Goal: Find specific page/section: Find specific page/section

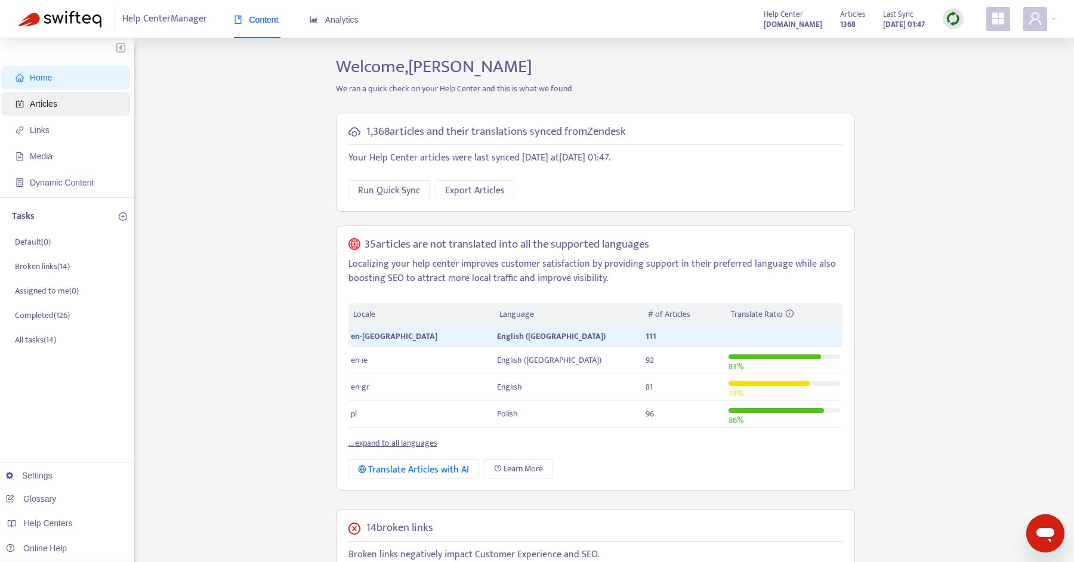
click at [21, 107] on icon "account-book" at bounding box center [20, 104] width 8 height 8
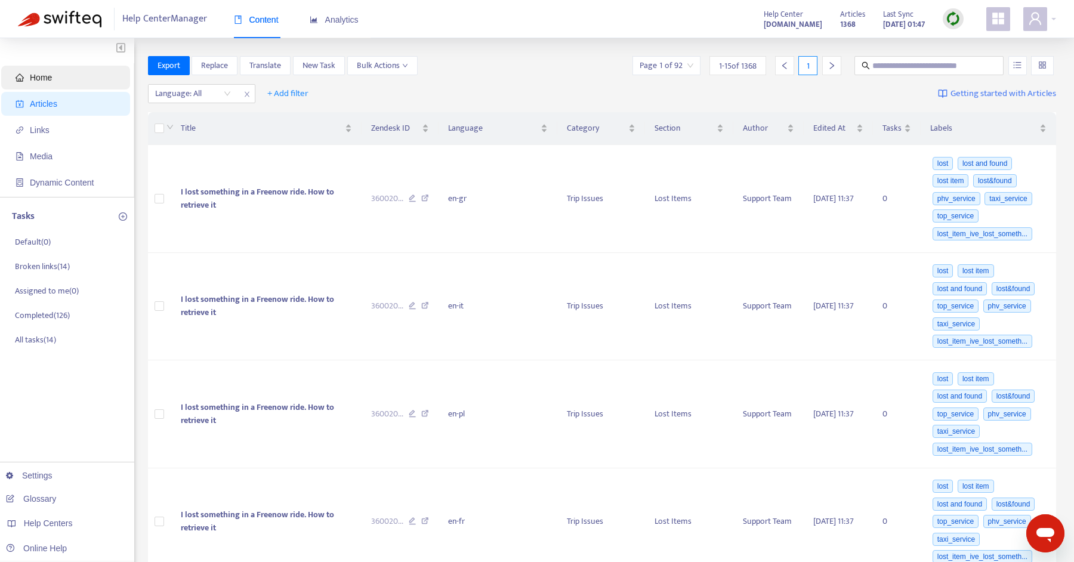
click at [53, 78] on span "Home" at bounding box center [68, 78] width 105 height 24
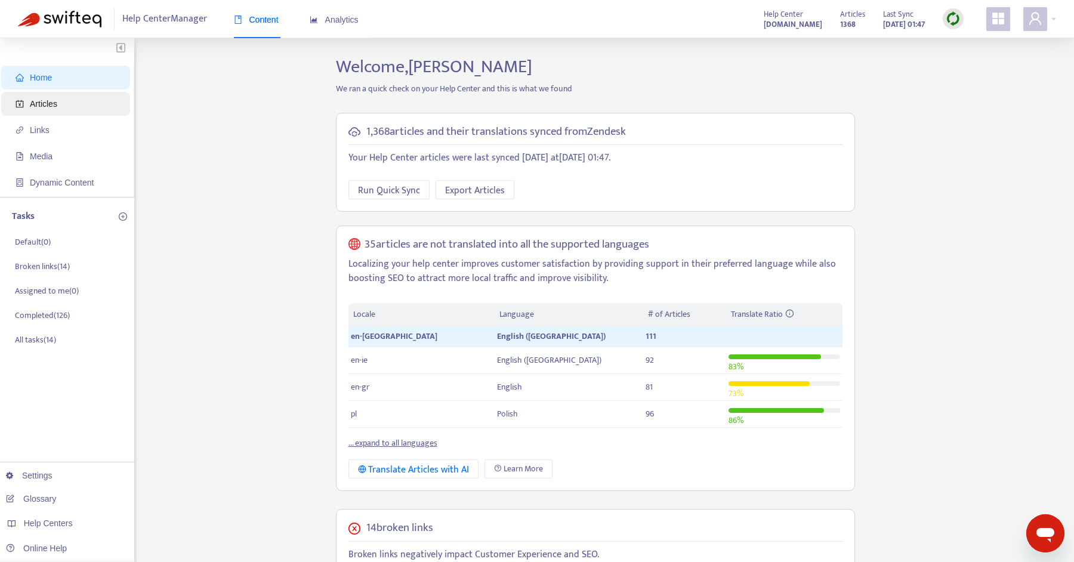
click at [42, 103] on span "Articles" at bounding box center [43, 104] width 27 height 10
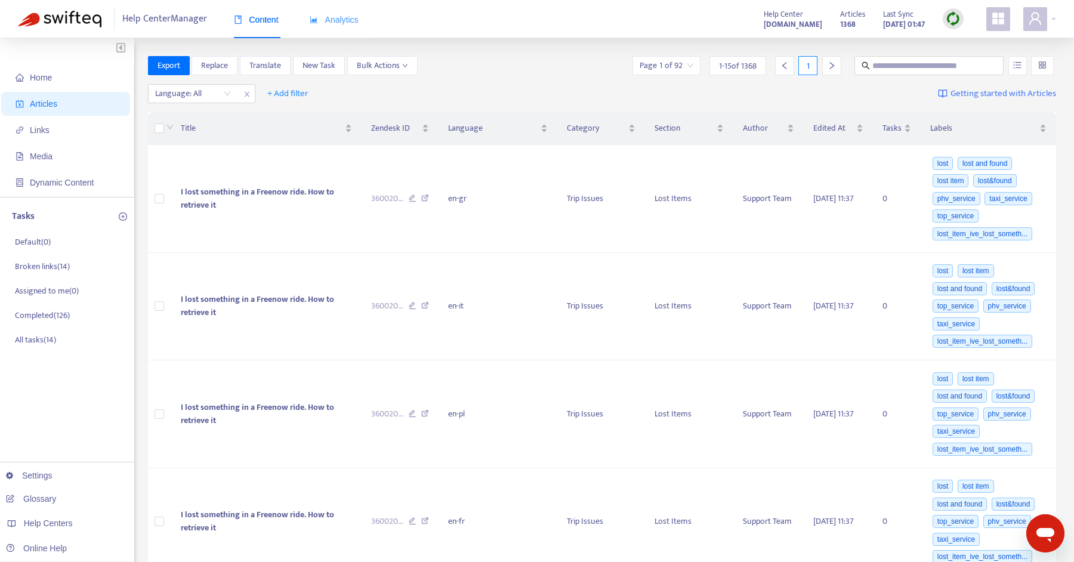
click at [336, 30] on div "Analytics" at bounding box center [334, 20] width 49 height 36
